Goal: Check status: Check status

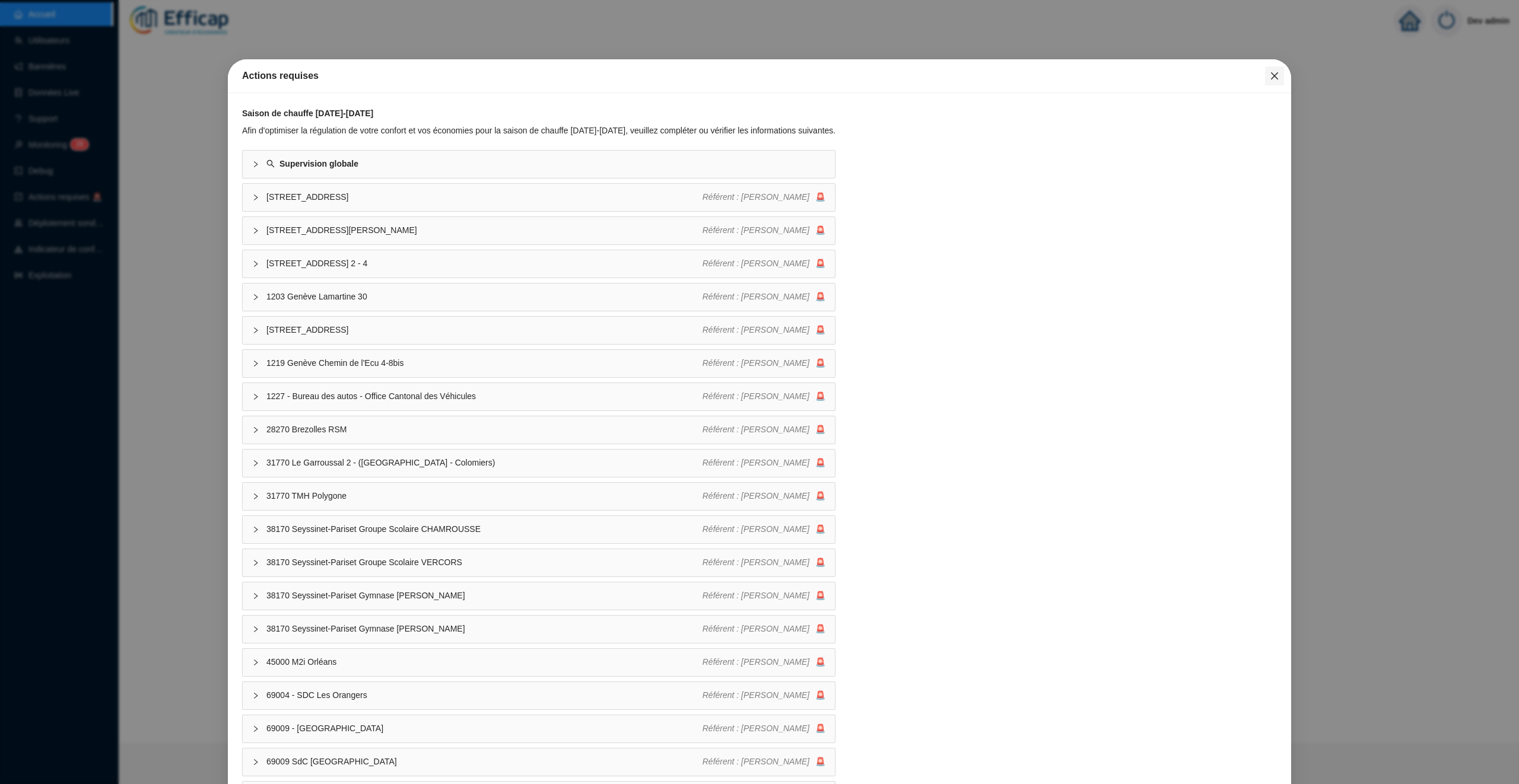
click at [1273, 71] on icon "close" at bounding box center [1274, 76] width 9 height 9
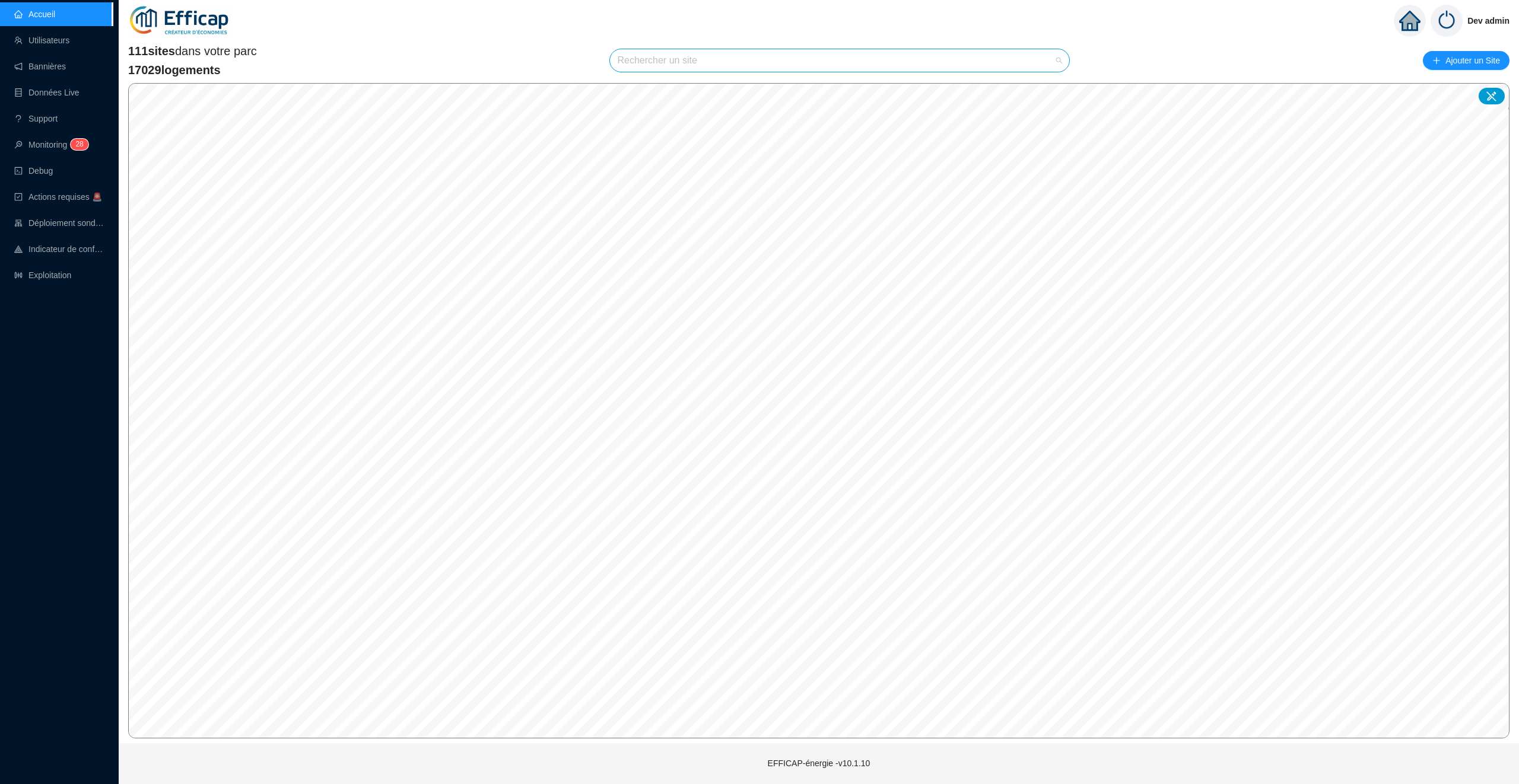
click at [812, 62] on input "search" at bounding box center [834, 60] width 434 height 23
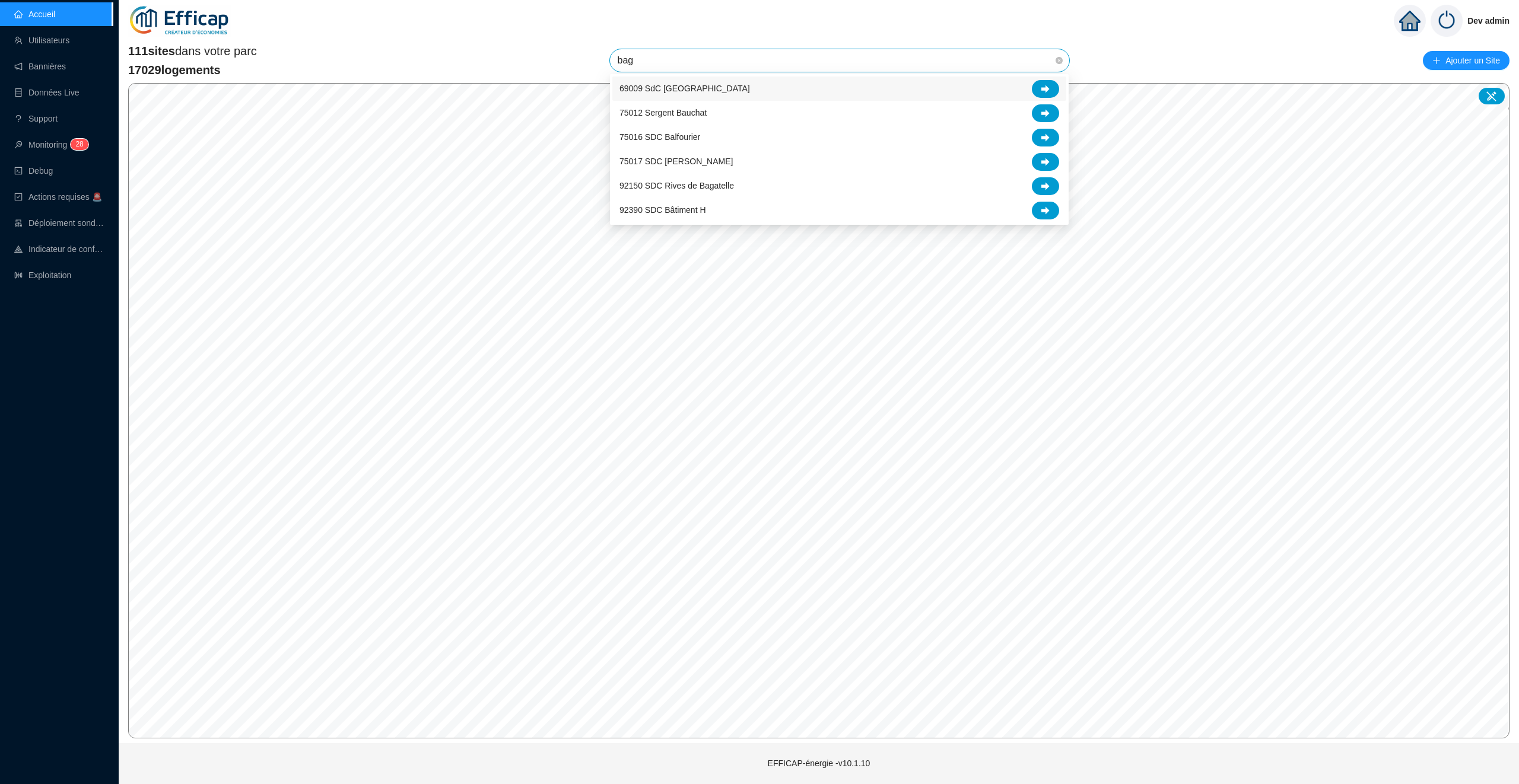
type input "baga"
